Goal: Task Accomplishment & Management: Manage account settings

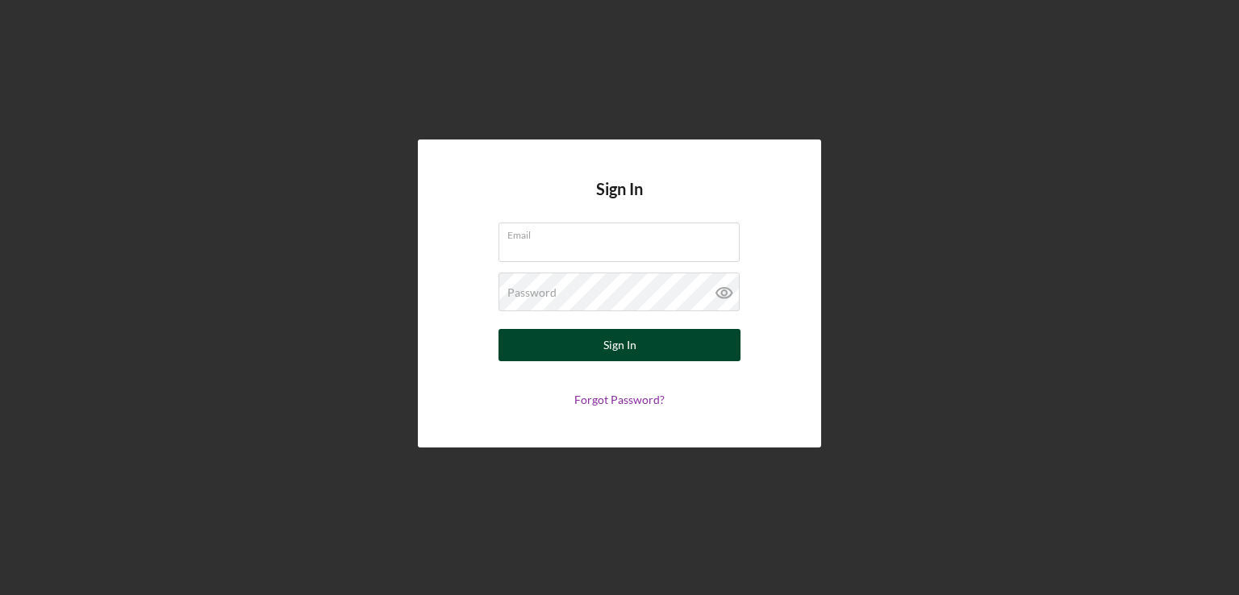
type input "ybatista@communitycapitalny.org"
click at [656, 355] on button "Sign In" at bounding box center [619, 345] width 242 height 32
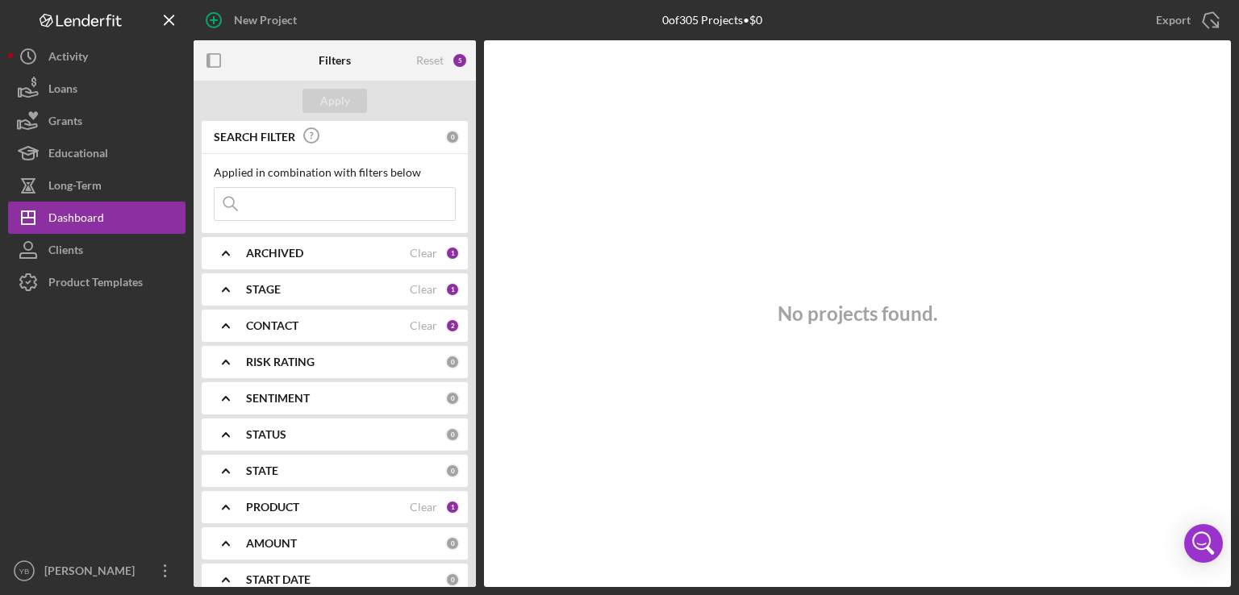
click at [300, 333] on div "CONTACT Clear 2" at bounding box center [353, 326] width 214 height 32
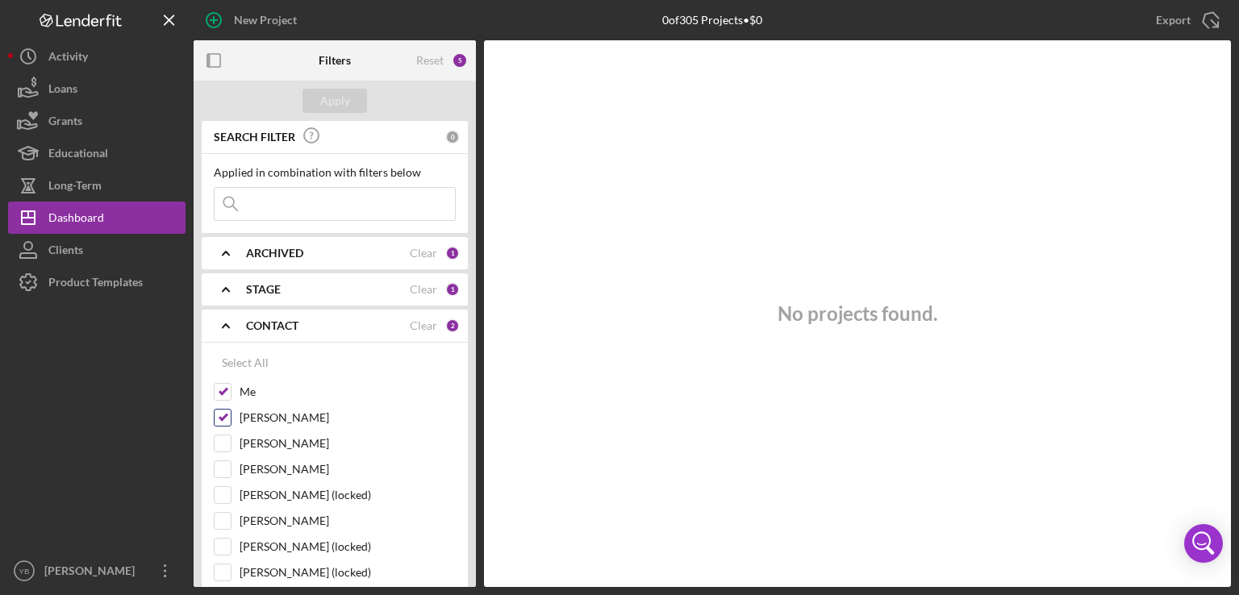
click at [222, 418] on input "Dale Owen" at bounding box center [222, 418] width 16 height 16
checkbox input "false"
click at [342, 101] on div "Apply" at bounding box center [335, 101] width 30 height 24
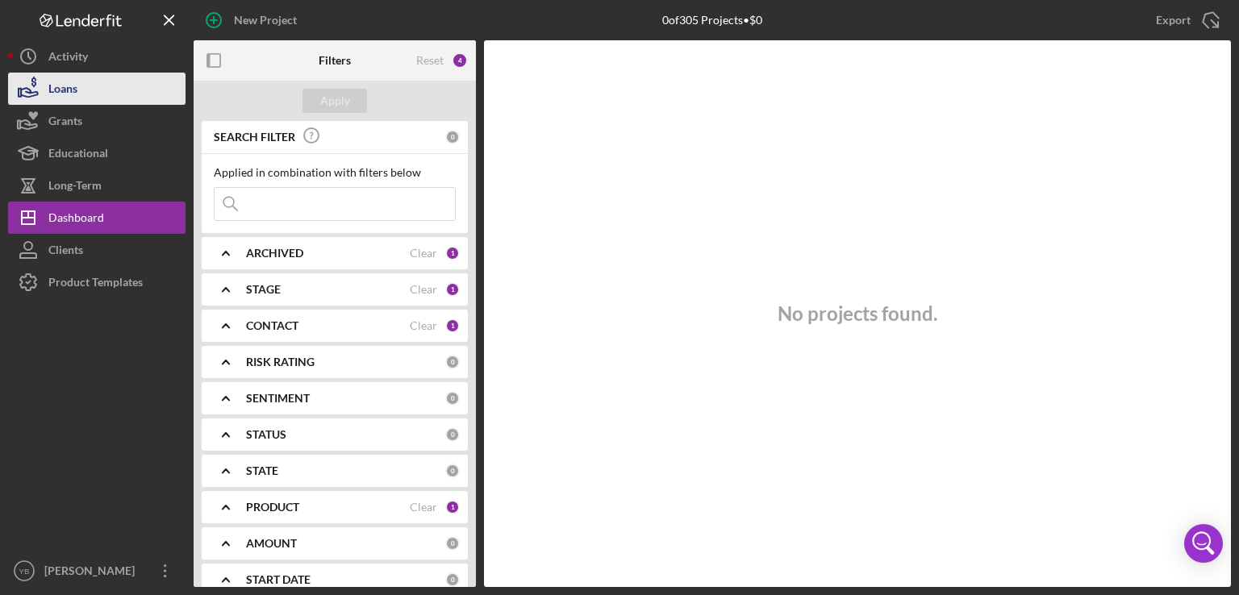
click at [76, 91] on div "Loans" at bounding box center [62, 91] width 29 height 36
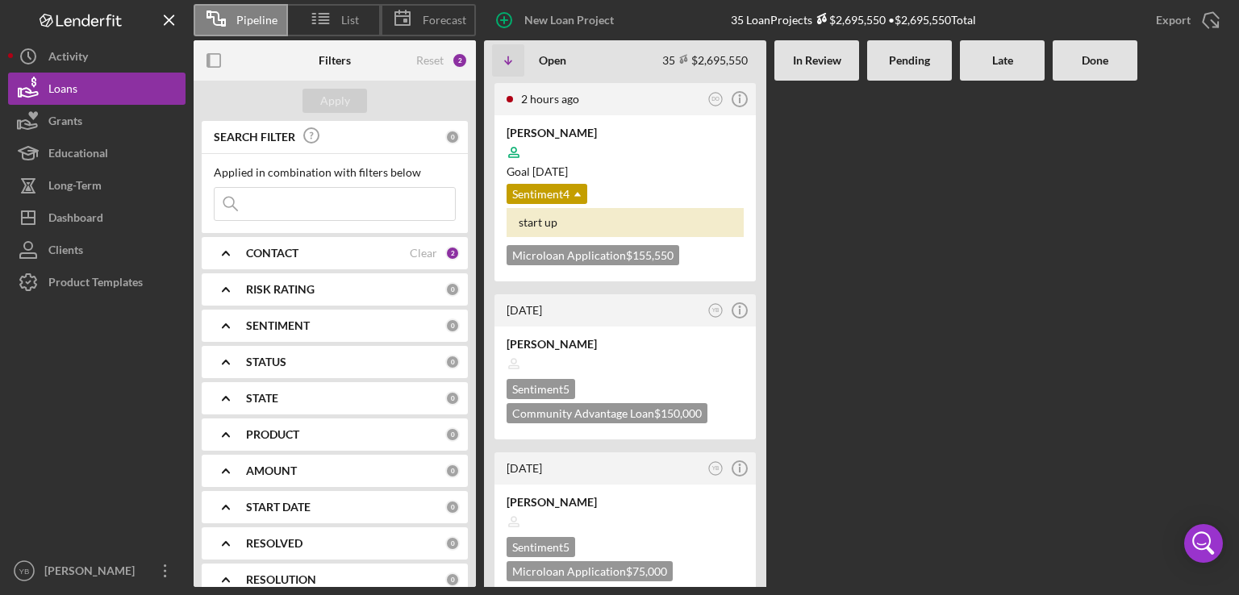
click at [314, 252] on div "CONTACT" at bounding box center [328, 253] width 164 height 13
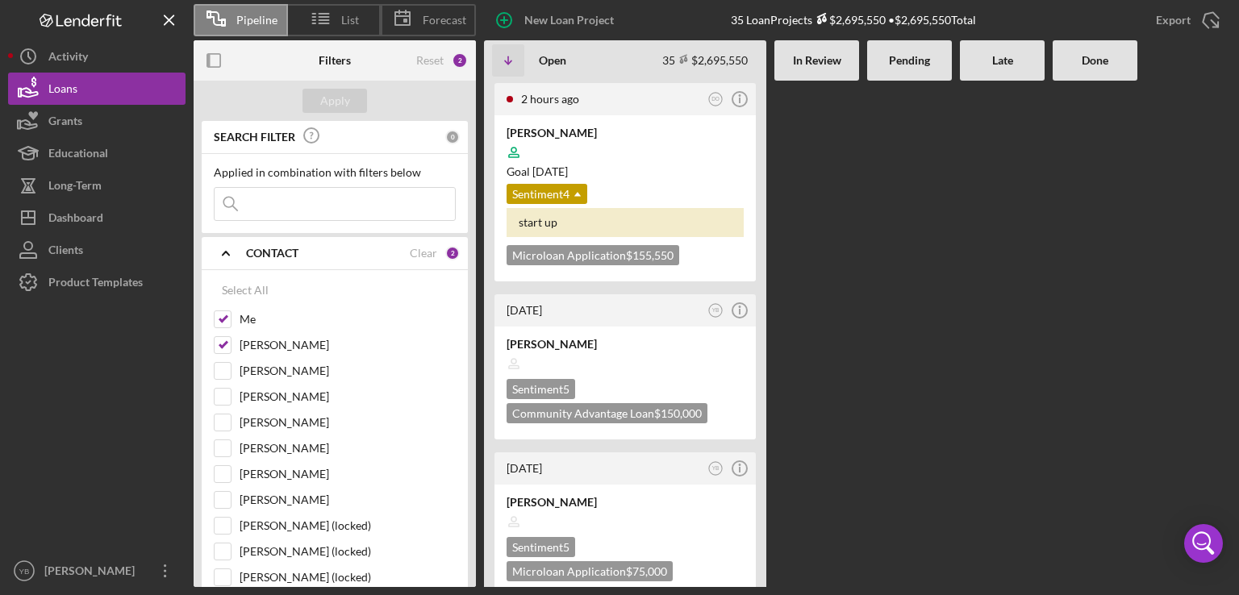
click at [1139, 368] on div "2 hours ago DO Icon/Info Cody Rasmussen Goal 2 months ago Sentiment 4 Icon/Drop…" at bounding box center [857, 334] width 747 height 506
click at [223, 343] on input "Dale Owen" at bounding box center [222, 345] width 16 height 16
checkbox input "false"
click at [328, 99] on div "Apply" at bounding box center [335, 101] width 30 height 24
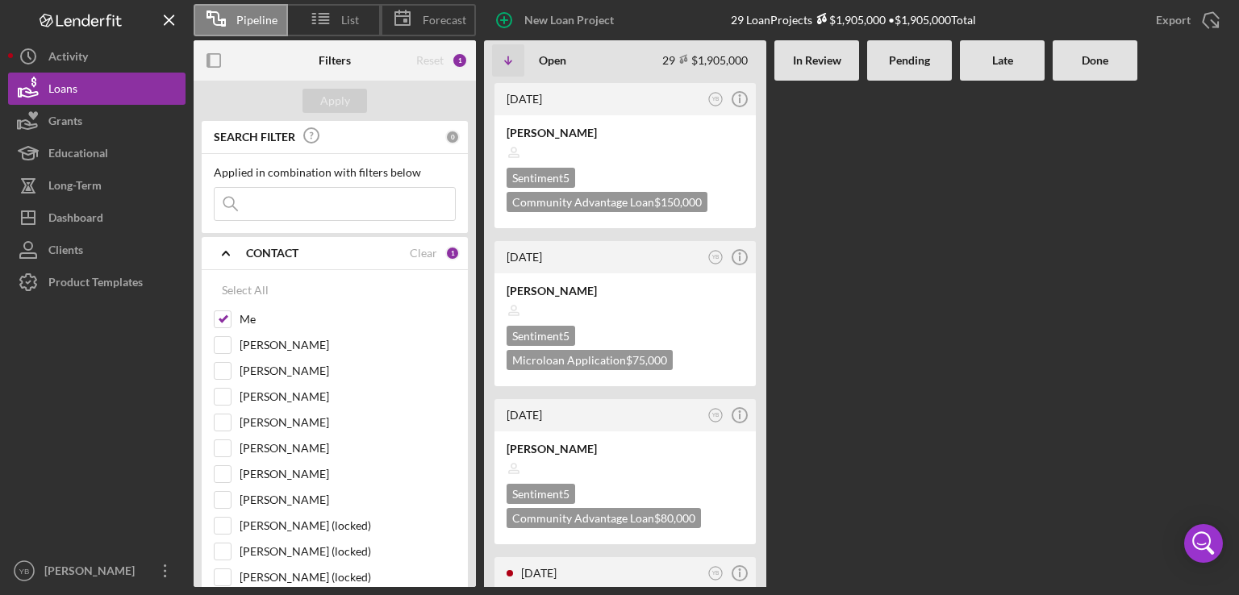
click at [865, 228] on div "2 days ago YB Icon/Info JOSUAD CRUZ GONZALEZ Sentiment 5 Community Advantage Lo…" at bounding box center [857, 334] width 747 height 506
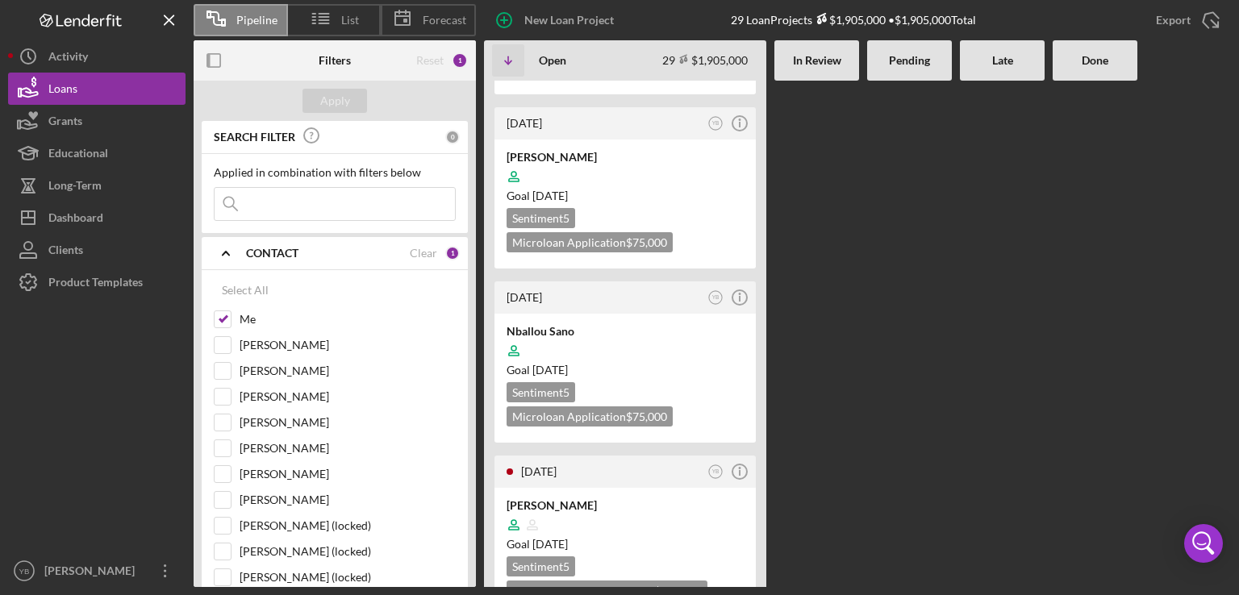
scroll to position [1032, 0]
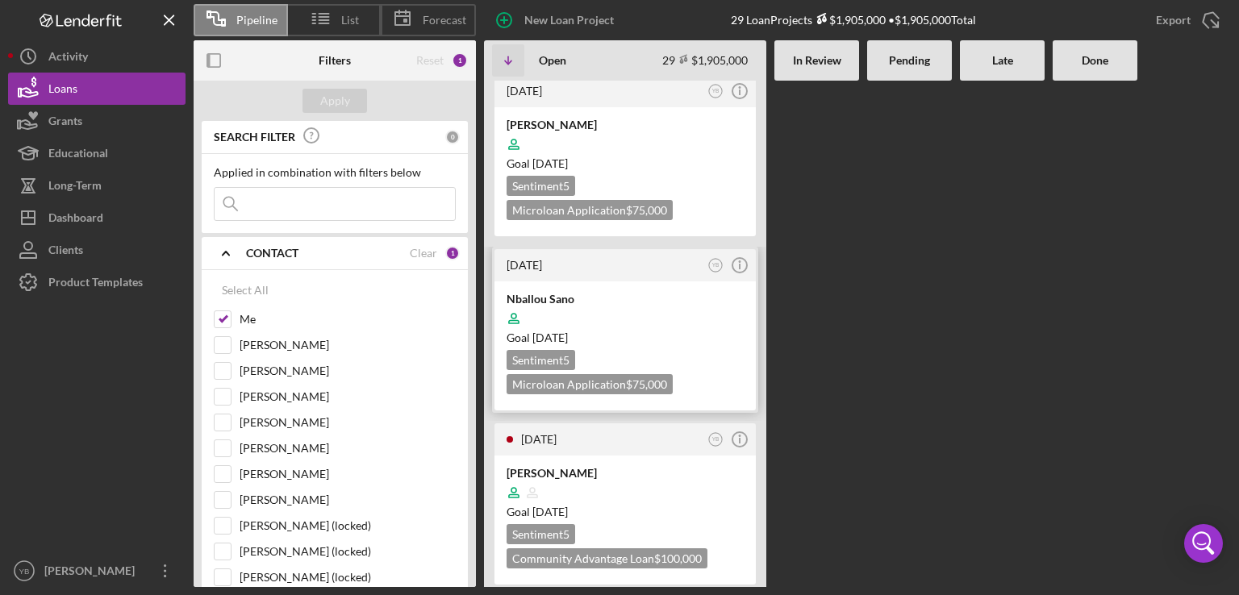
click at [694, 303] on div at bounding box center [624, 318] width 237 height 31
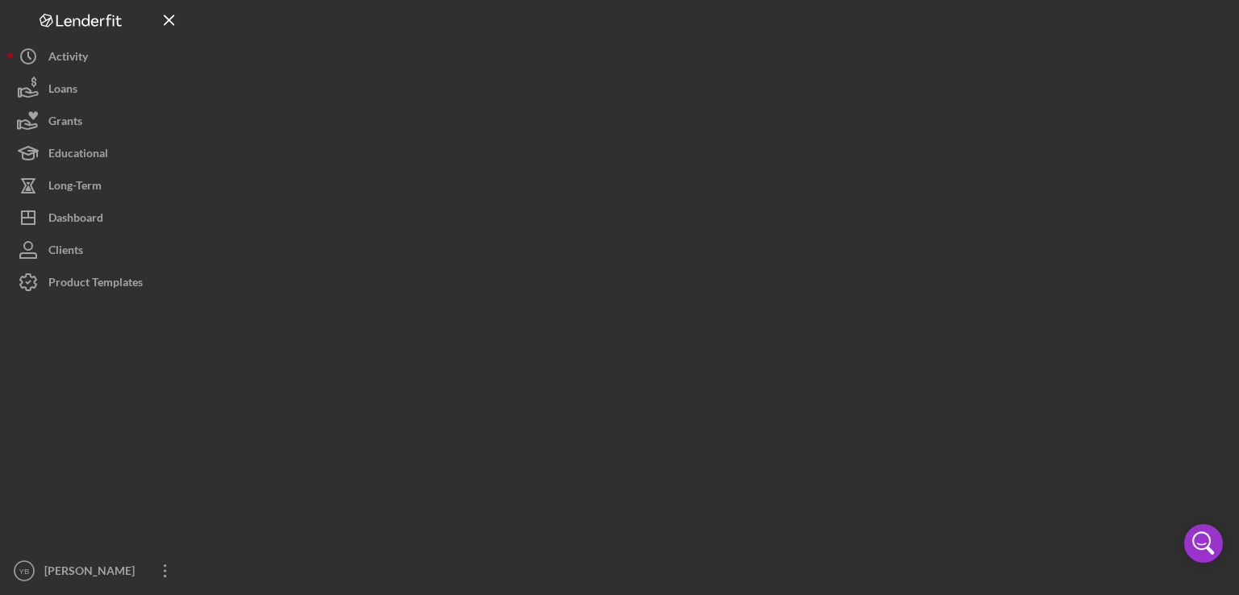
click at [694, 289] on div at bounding box center [712, 293] width 1037 height 587
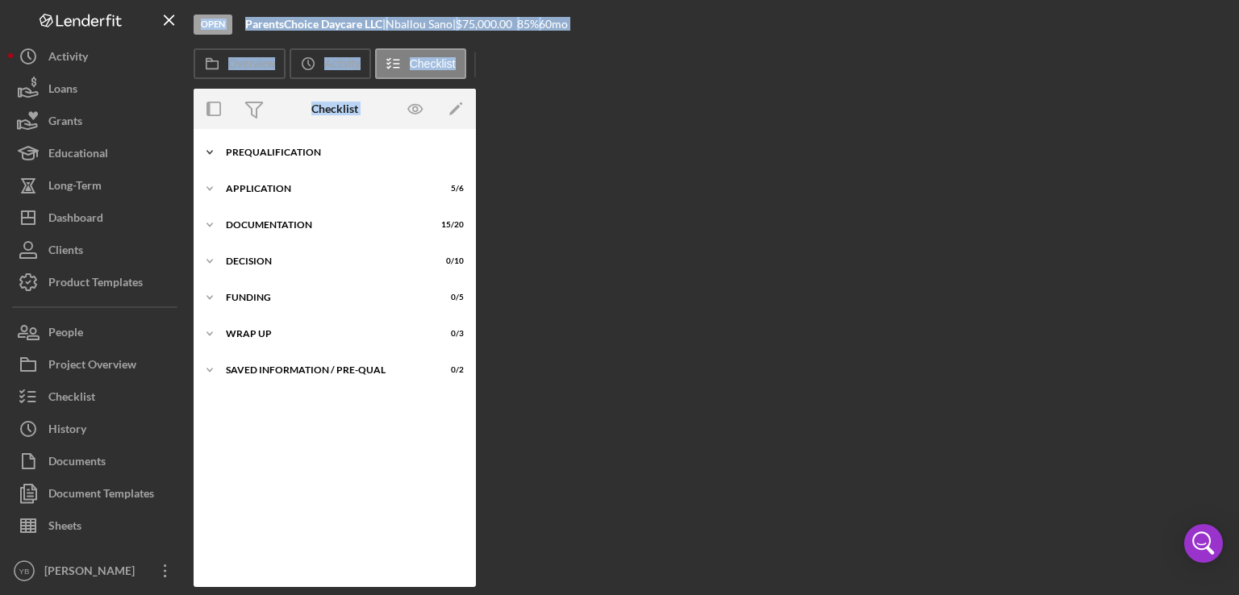
click at [306, 146] on div "Icon/Expander Prequalification 6 / 9" at bounding box center [335, 152] width 282 height 32
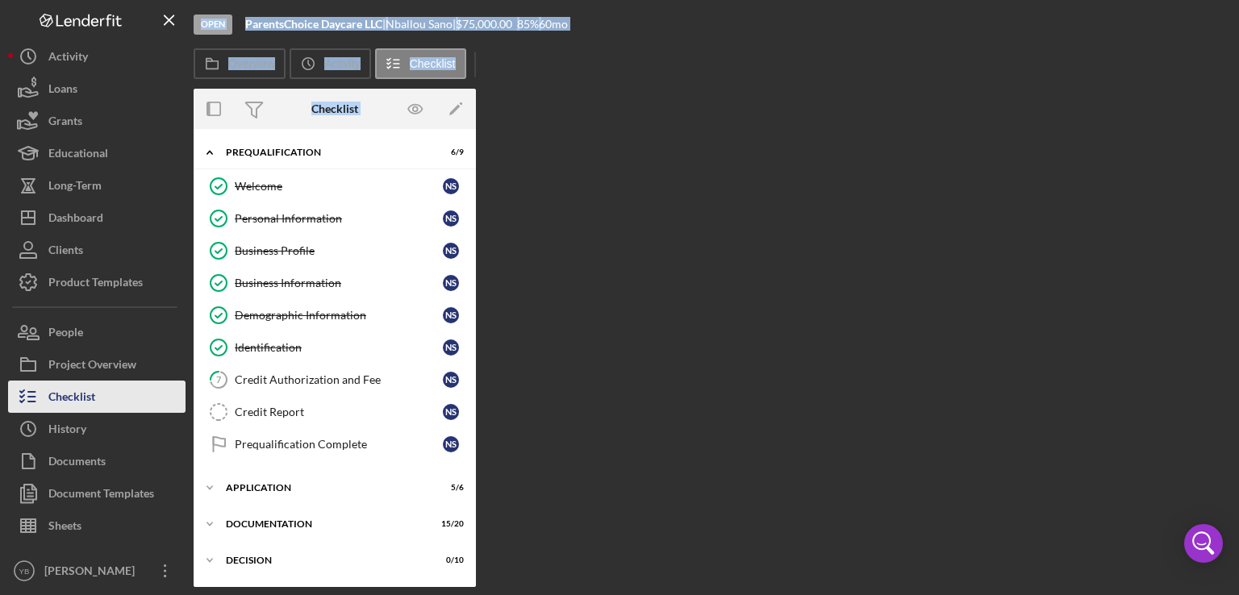
click at [132, 384] on button "Checklist" at bounding box center [96, 397] width 177 height 32
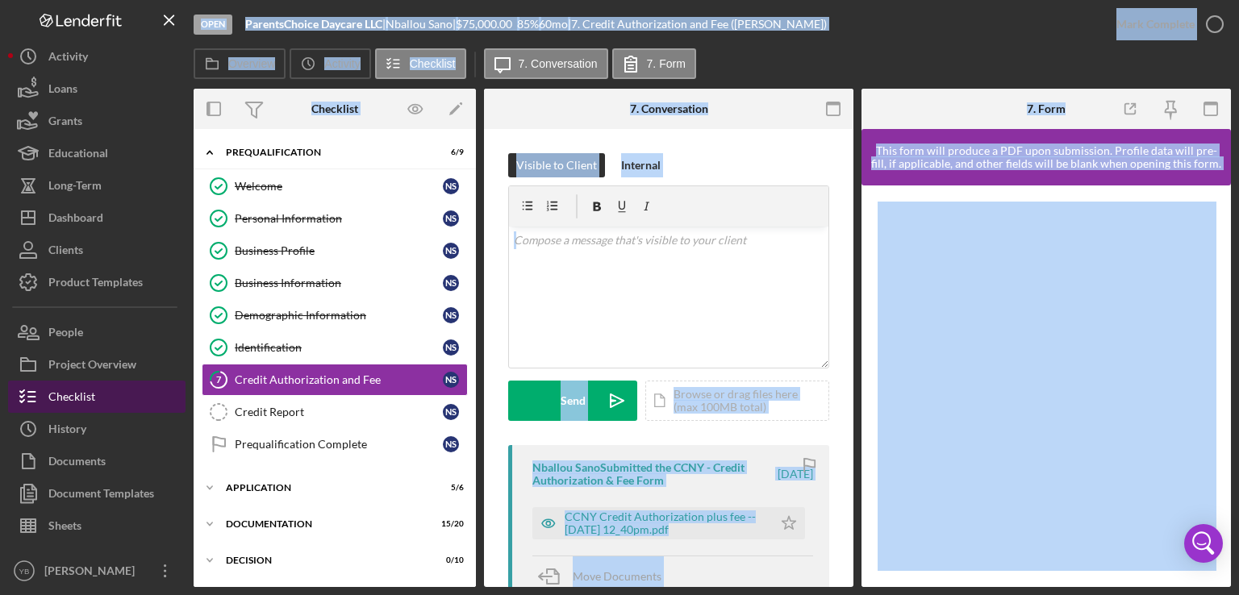
click at [103, 402] on button "Checklist" at bounding box center [96, 397] width 177 height 32
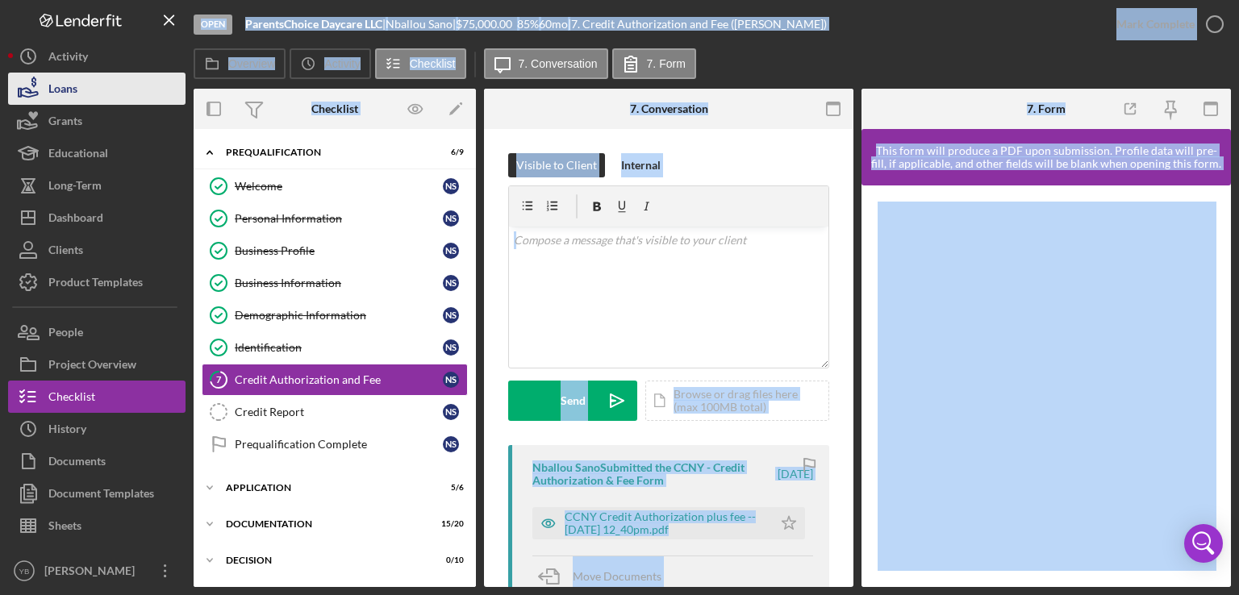
click at [54, 91] on div "Loans" at bounding box center [62, 91] width 29 height 36
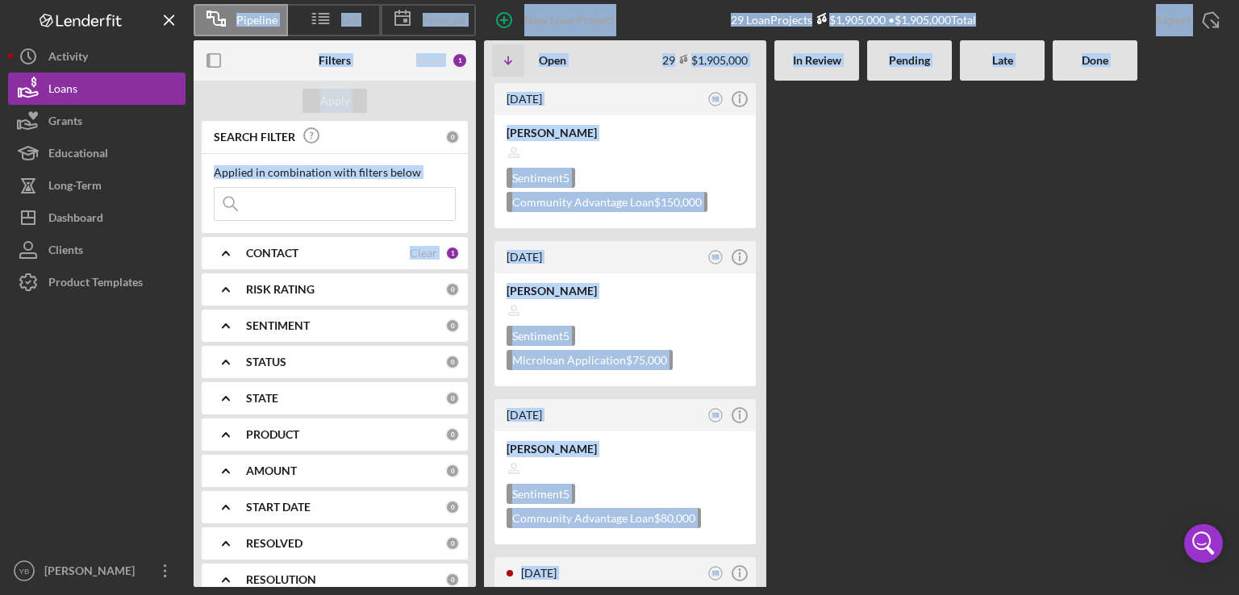
click at [886, 274] on div at bounding box center [909, 334] width 85 height 506
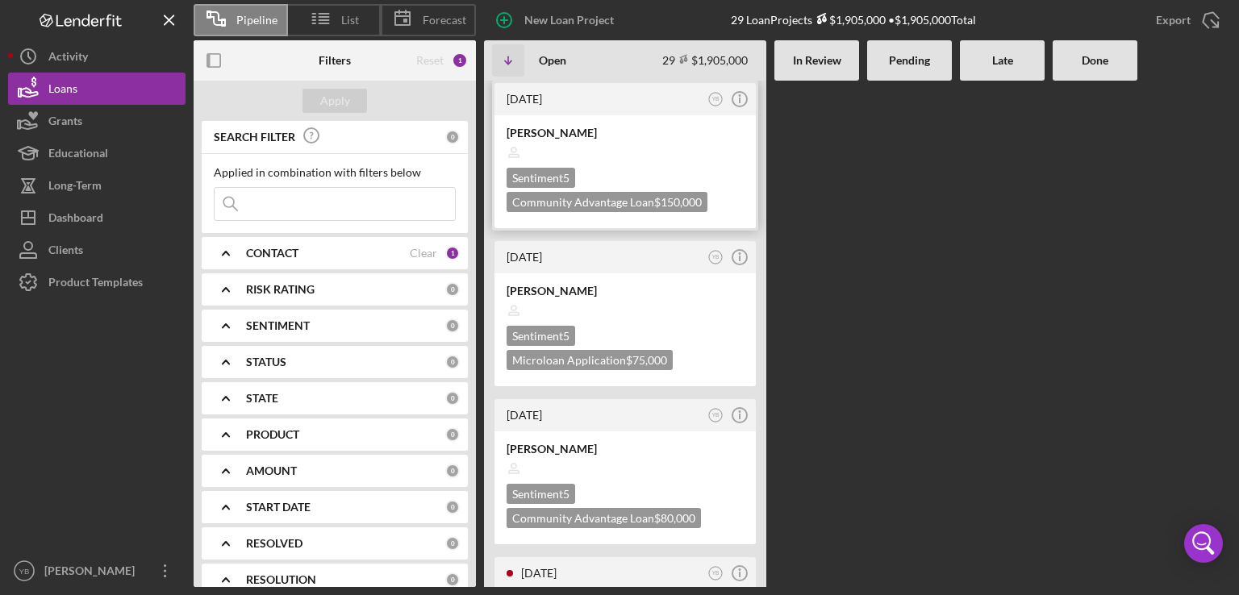
click at [671, 160] on div at bounding box center [624, 152] width 237 height 31
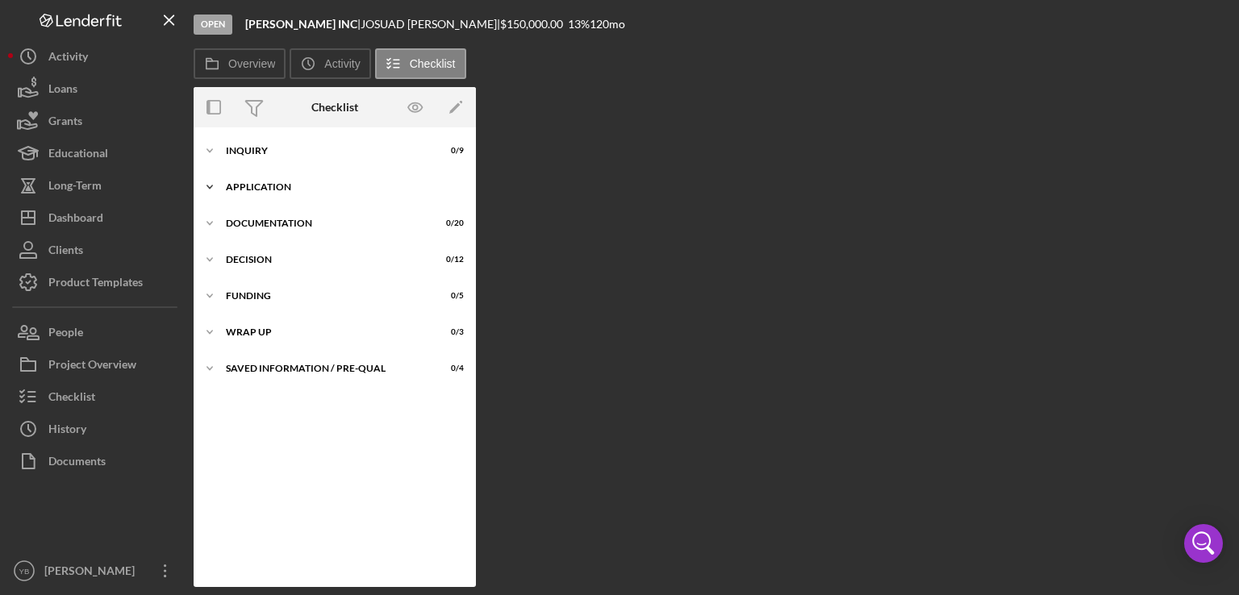
click at [261, 181] on div "Icon/Expander Application 0 / 6" at bounding box center [335, 187] width 282 height 32
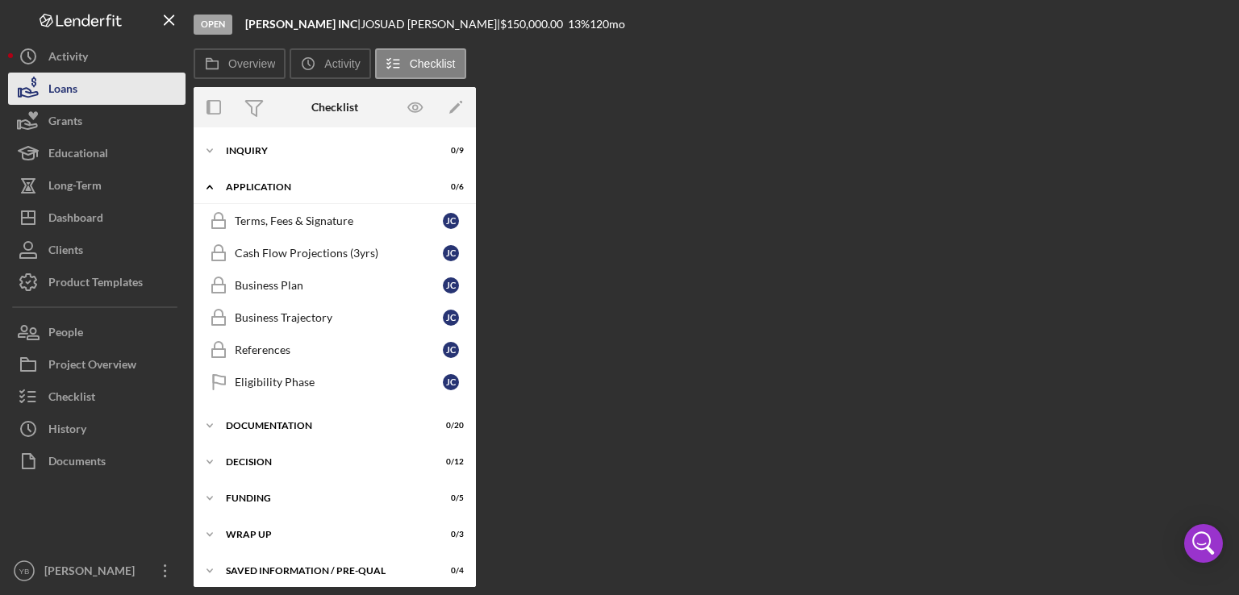
click at [74, 98] on div "Loans" at bounding box center [62, 91] width 29 height 36
